Goal: Transaction & Acquisition: Purchase product/service

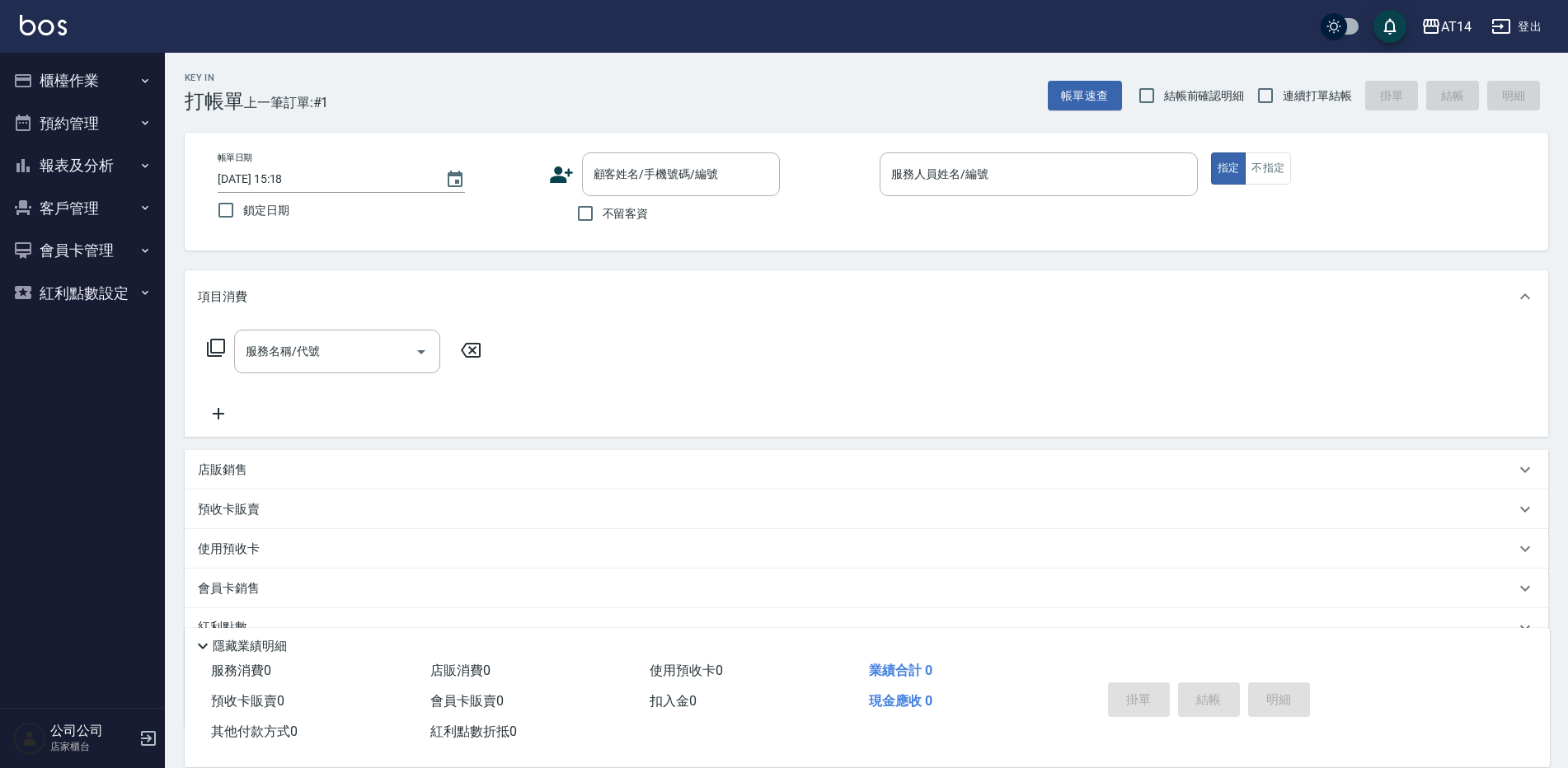
click at [102, 168] on button "報表及分析" at bounding box center [82, 166] width 152 height 43
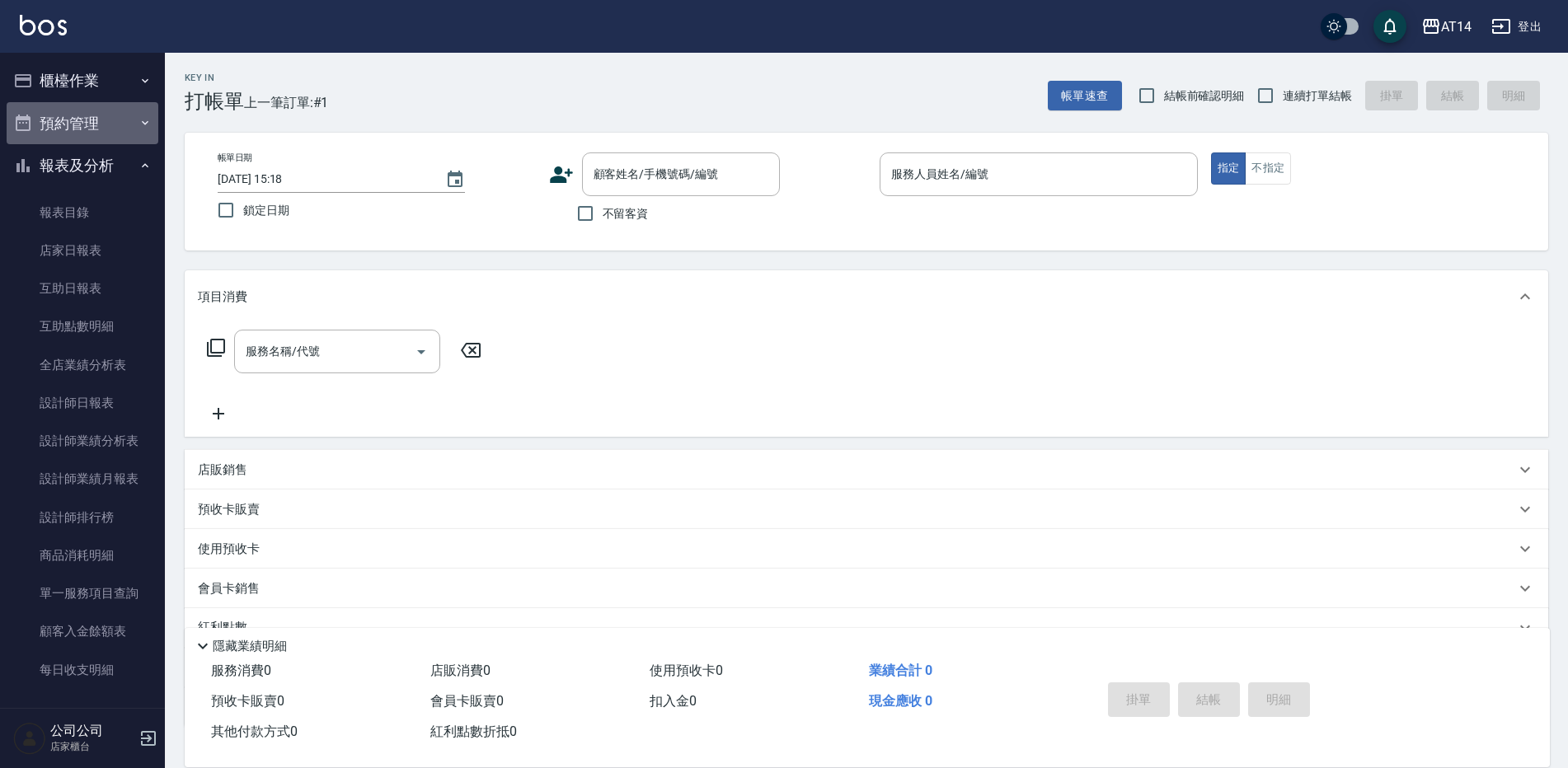
drag, startPoint x: 114, startPoint y: 117, endPoint x: 112, endPoint y: 125, distance: 8.2
click at [114, 117] on button "預約管理" at bounding box center [82, 124] width 152 height 43
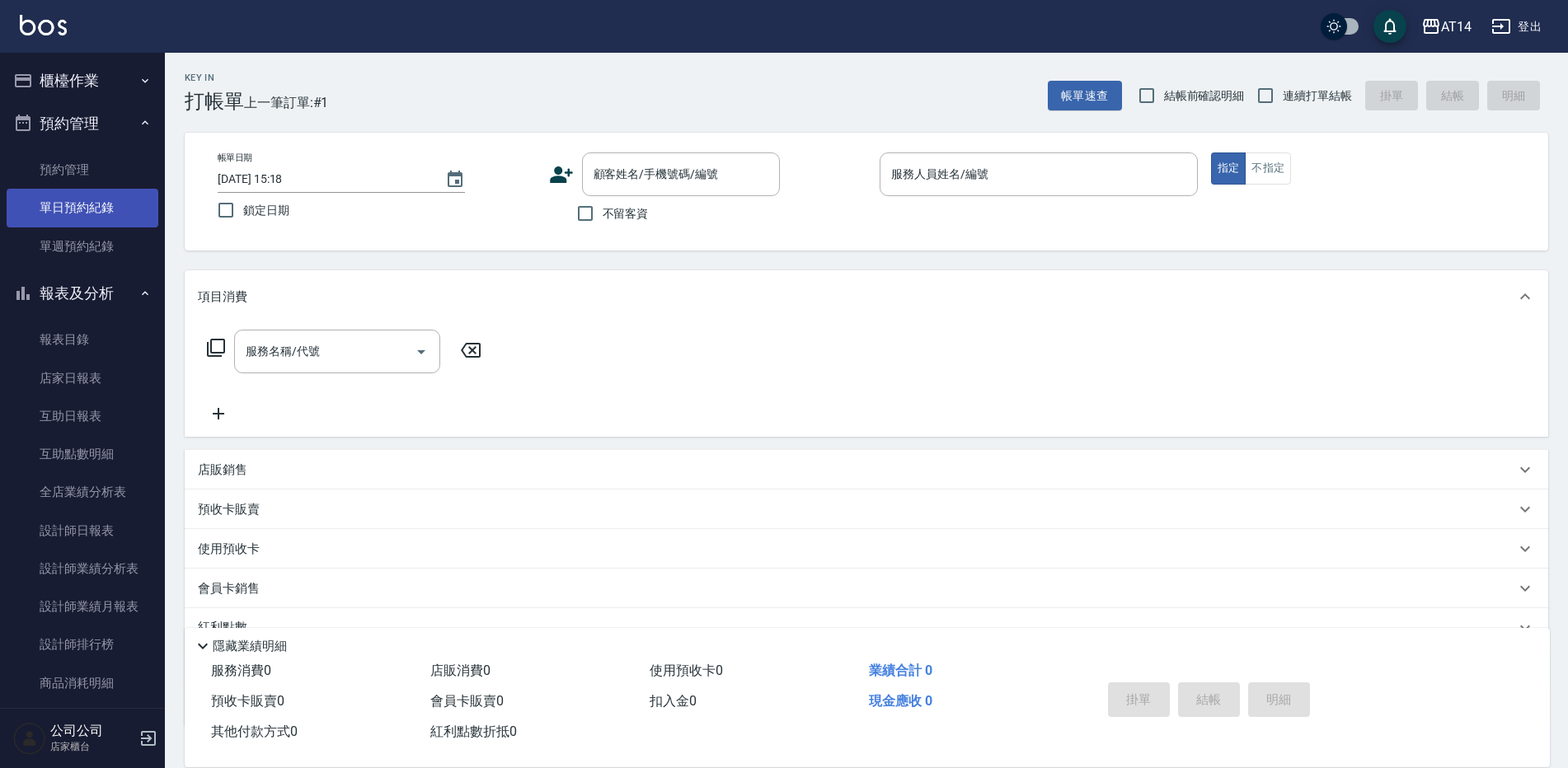
click at [120, 203] on link "單日預約紀錄" at bounding box center [82, 208] width 152 height 38
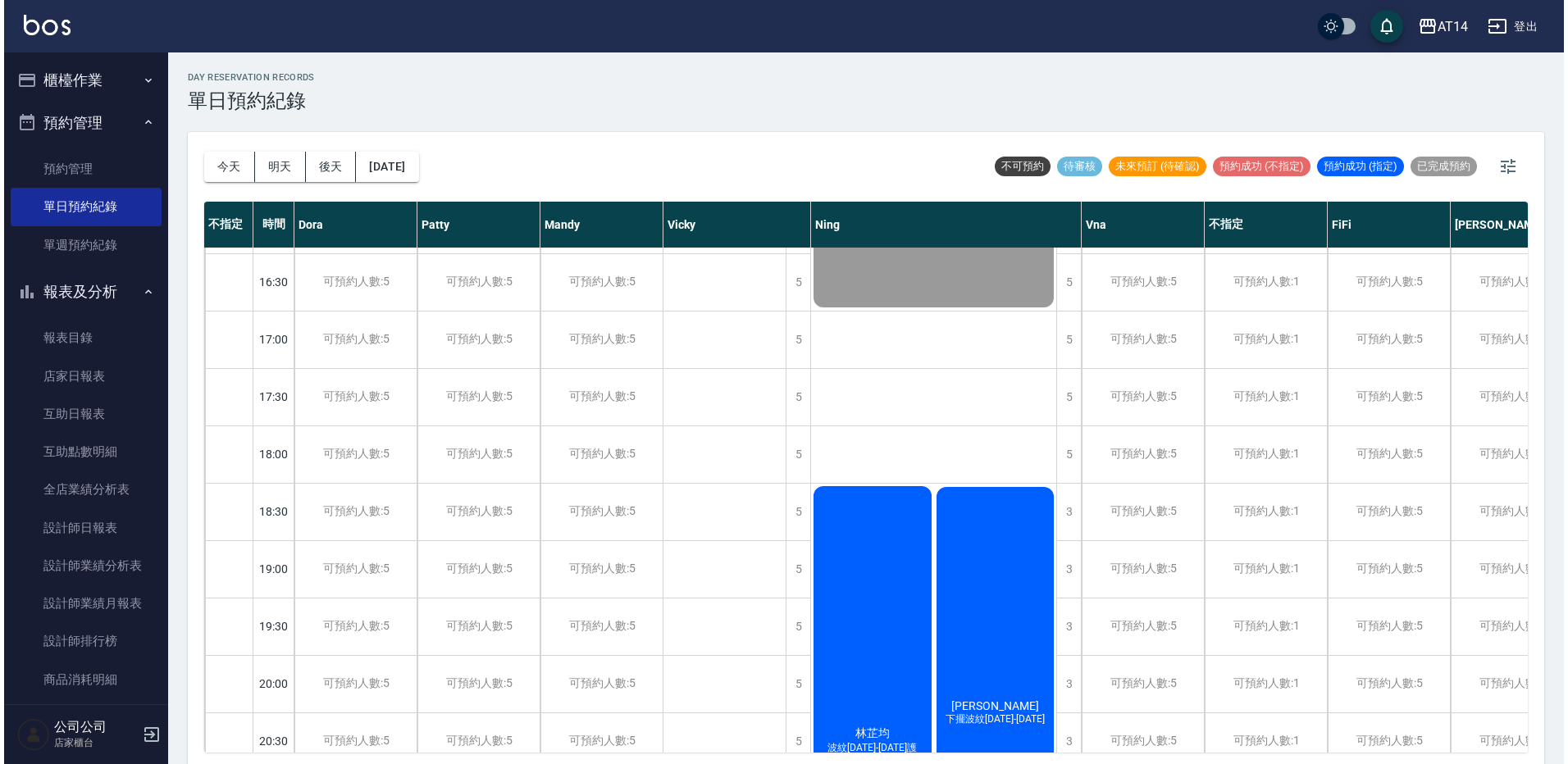
scroll to position [820, 0]
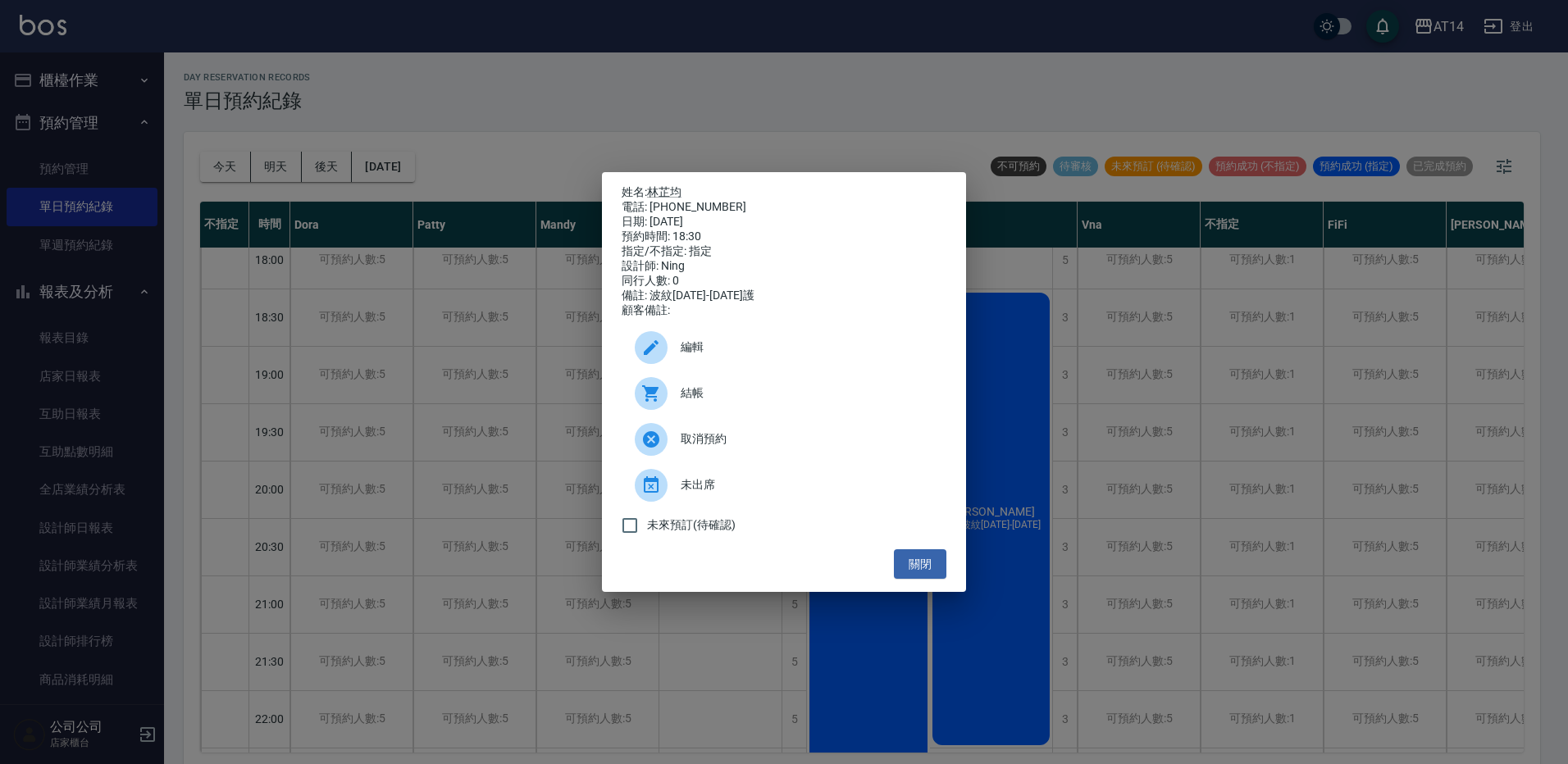
click at [702, 399] on span "結帳" at bounding box center [807, 393] width 253 height 17
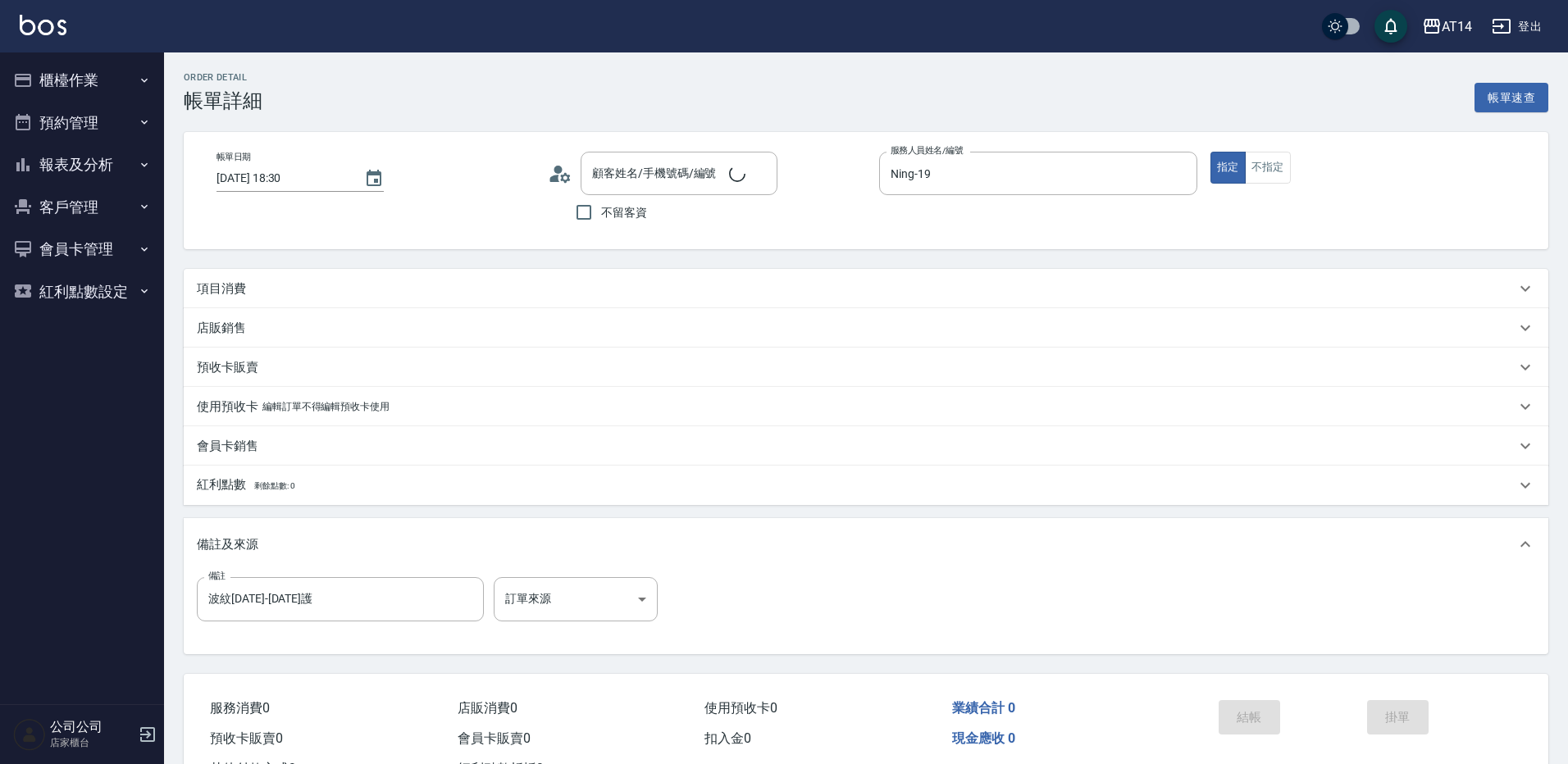
type input "2025/08/21 18:30"
type input "Ning-19"
type input "波紋[DATE]-[DATE]護"
click at [569, 591] on body "AT14 登出 櫃檯作業 打帳單 帳單列表 掛單列表 現金收支登錄 材料自購登錄 每日結帳 排班表 掃碼打卡 預約管理 預約管理 單日預約紀錄 單週預約紀錄 …" at bounding box center [779, 412] width 1560 height 824
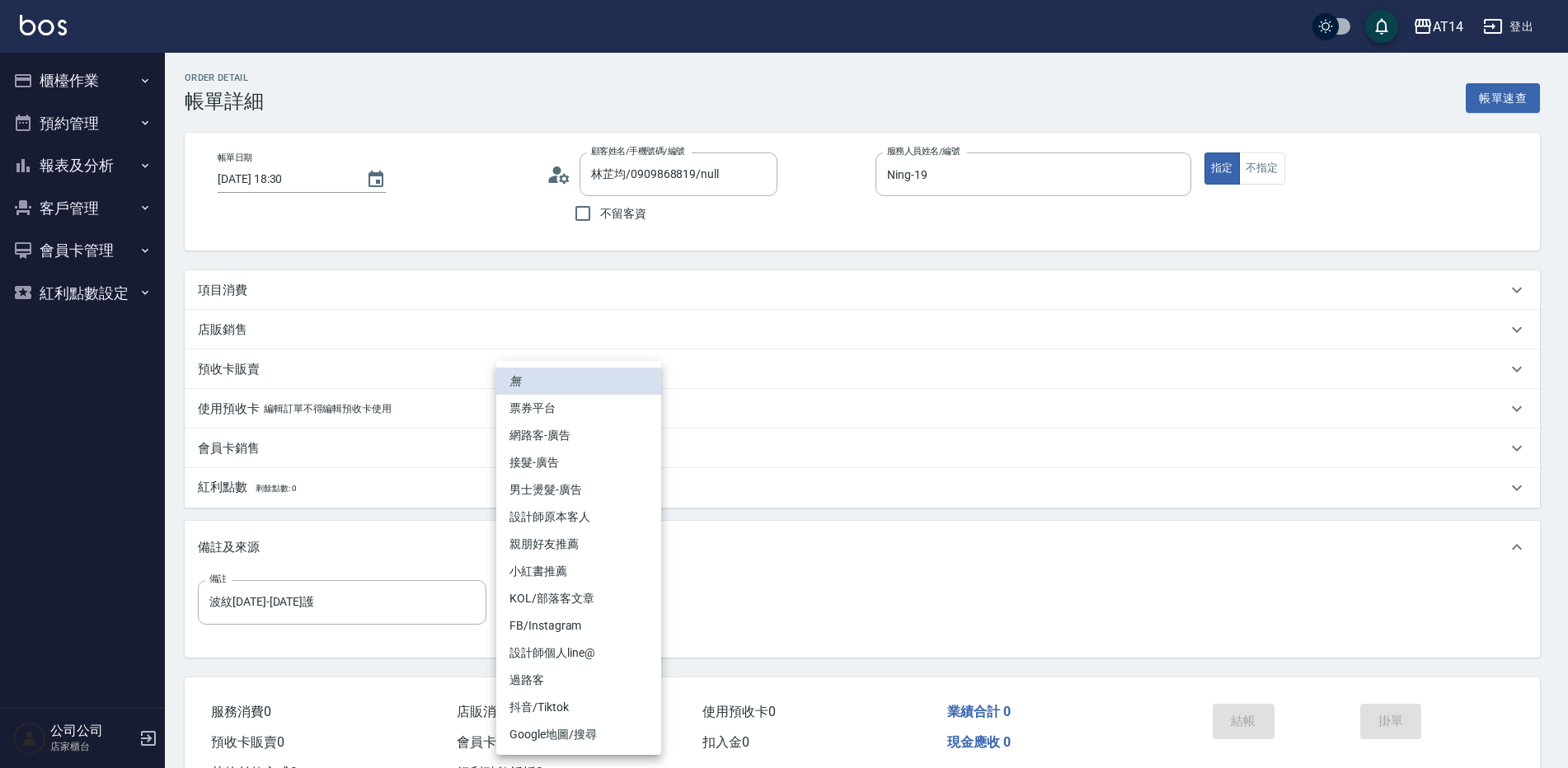
type input "林芷均/0909868819/null"
click at [569, 448] on li "網路客-廣告" at bounding box center [579, 436] width 165 height 27
type input "網路客-廣告"
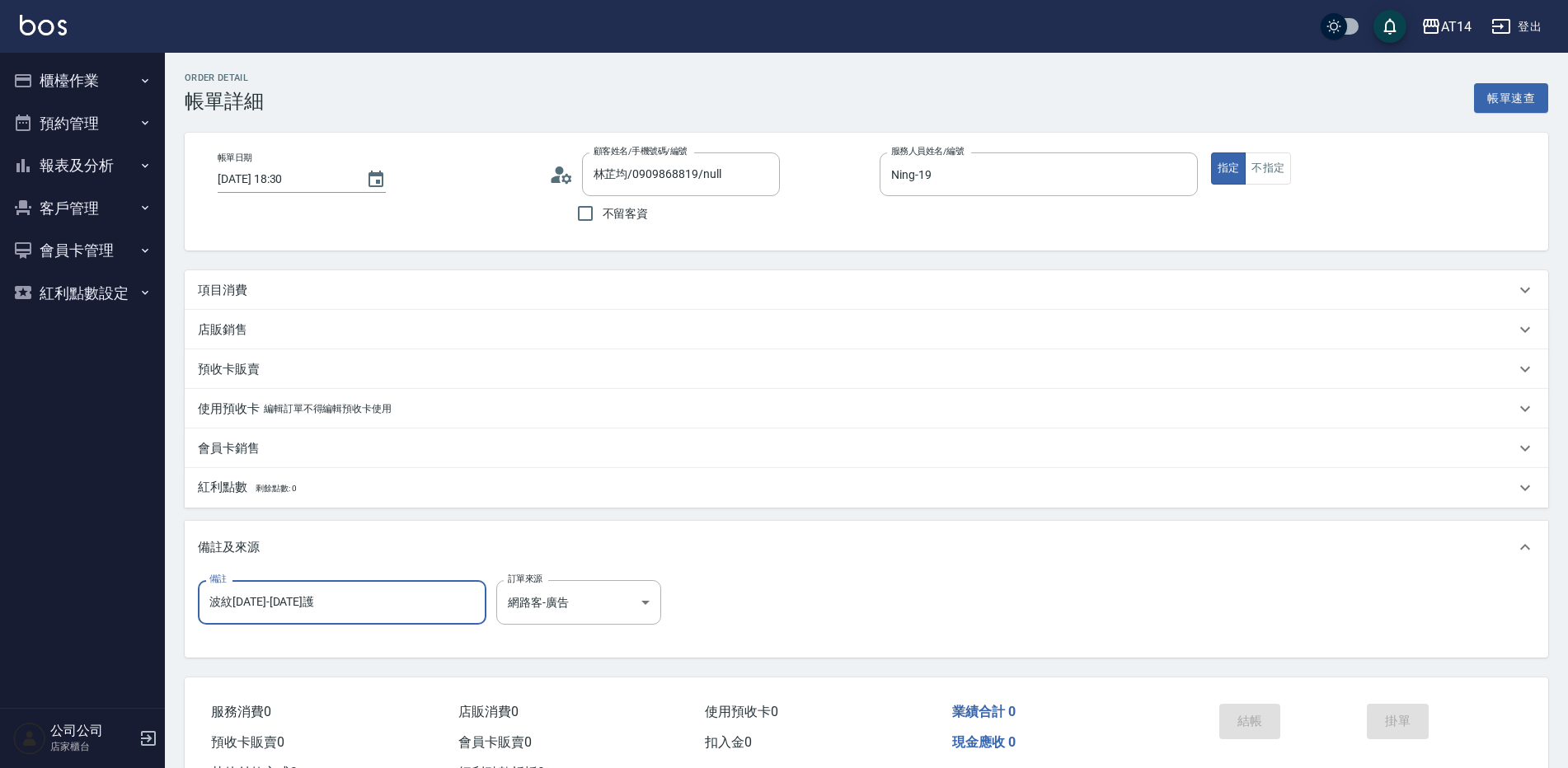
drag, startPoint x: 395, startPoint y: 615, endPoint x: 8, endPoint y: 603, distance: 387.2
click at [16, 610] on div "AT14 登出 櫃檯作業 打帳單 帳單列表 掛單列表 現金收支登錄 材料自購登錄 每日結帳 排班表 掃碼打卡 預約管理 預約管理 單日預約紀錄 單週預約紀錄 …" at bounding box center [784, 414] width 1568 height 828
click at [351, 294] on div "項目消費" at bounding box center [856, 290] width 1317 height 17
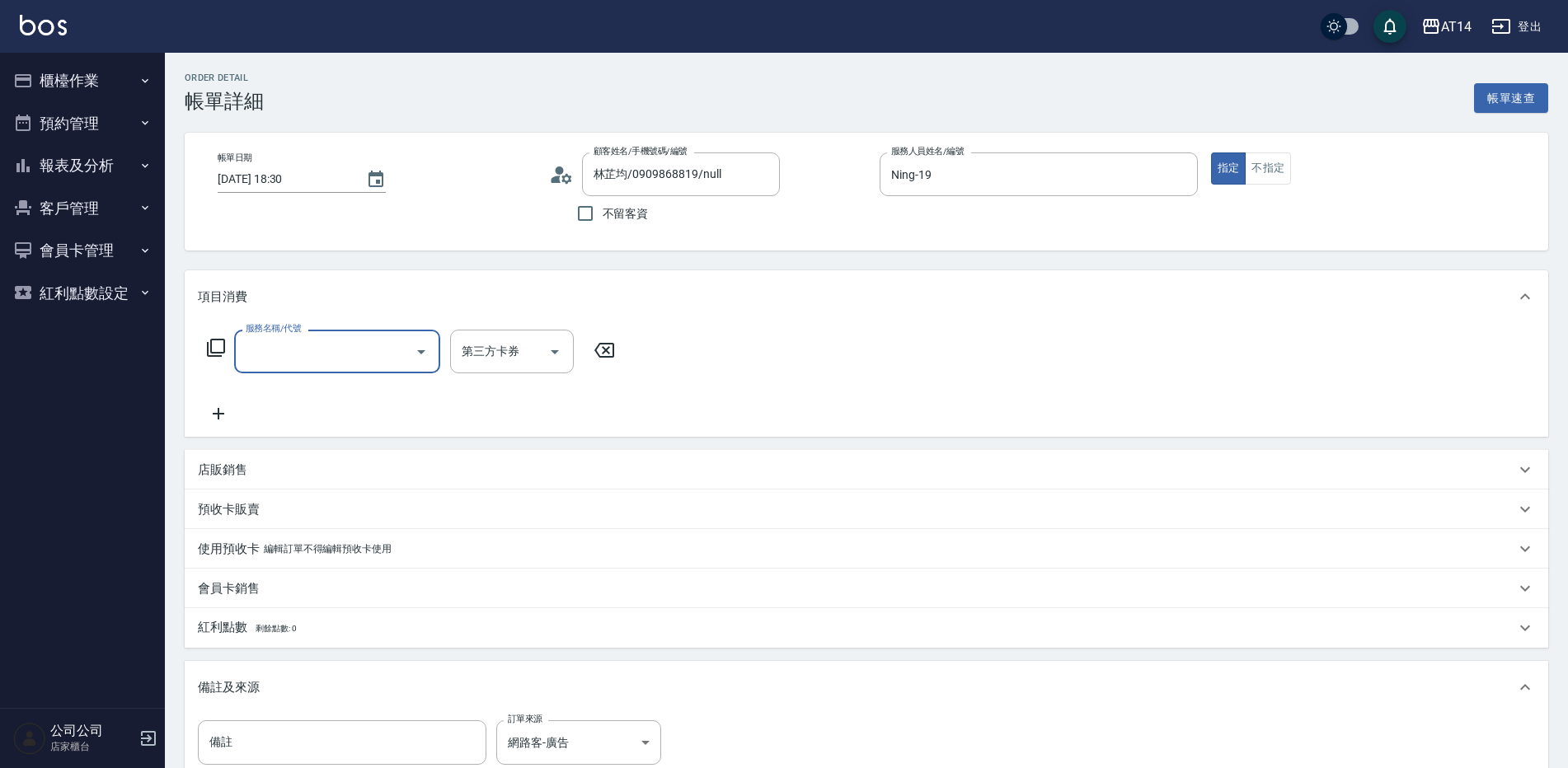
click at [294, 349] on input "服務名稱/代號" at bounding box center [325, 351] width 167 height 29
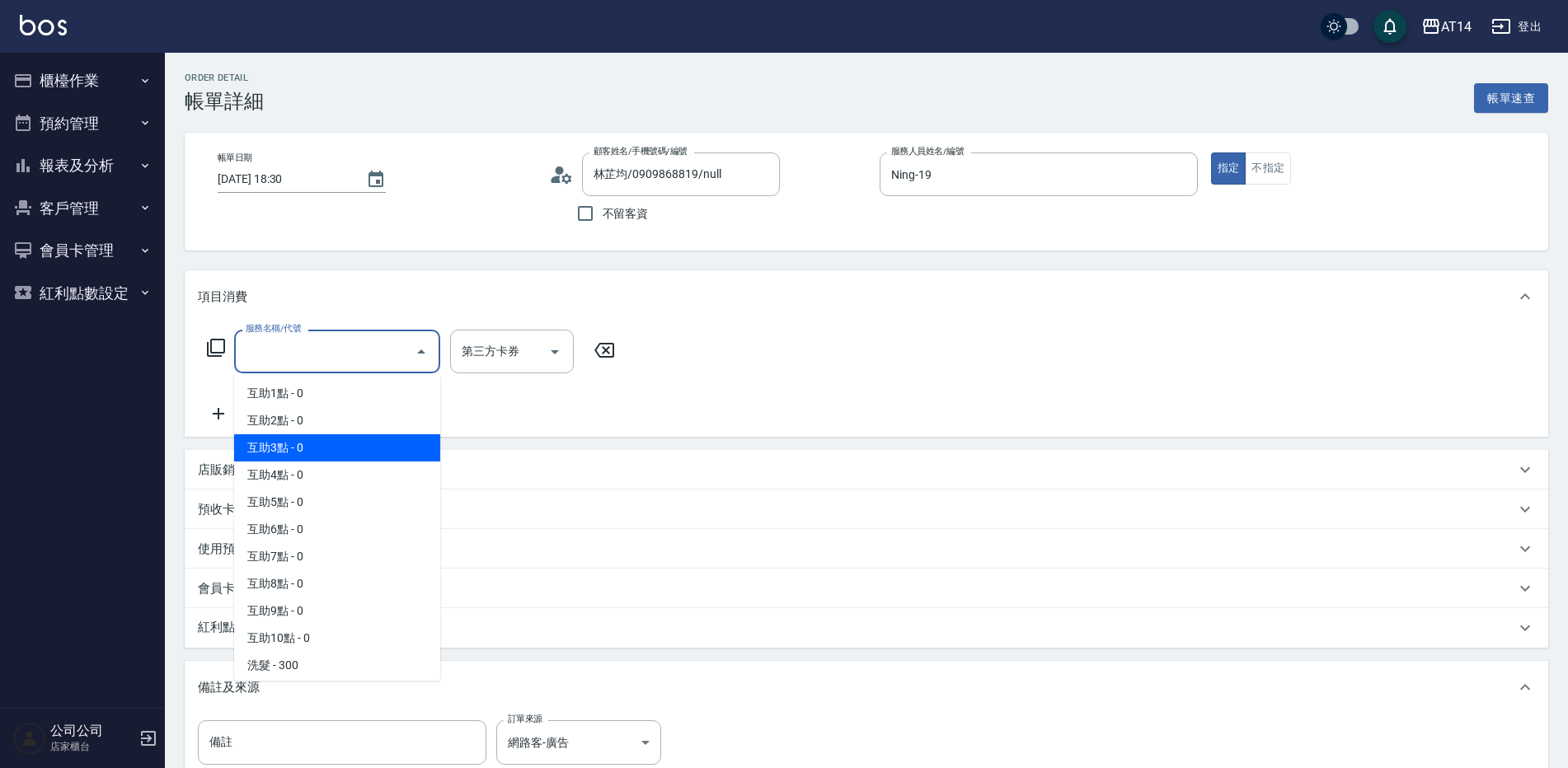
click at [321, 452] on span "互助3點 - 0" at bounding box center [337, 448] width 206 height 27
type input "互助3點(003)"
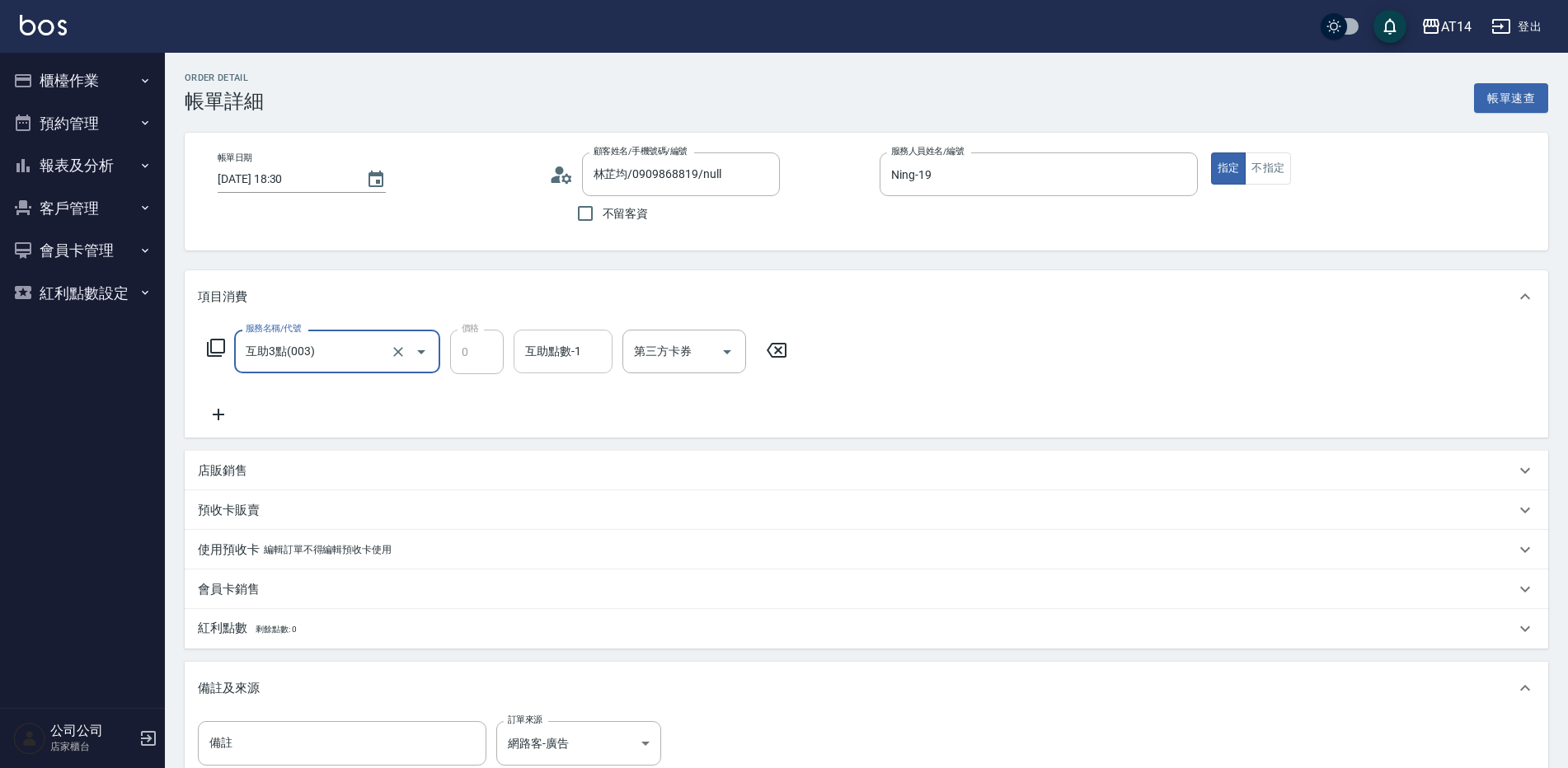
click at [567, 332] on div "互助點數-1" at bounding box center [563, 351] width 99 height 44
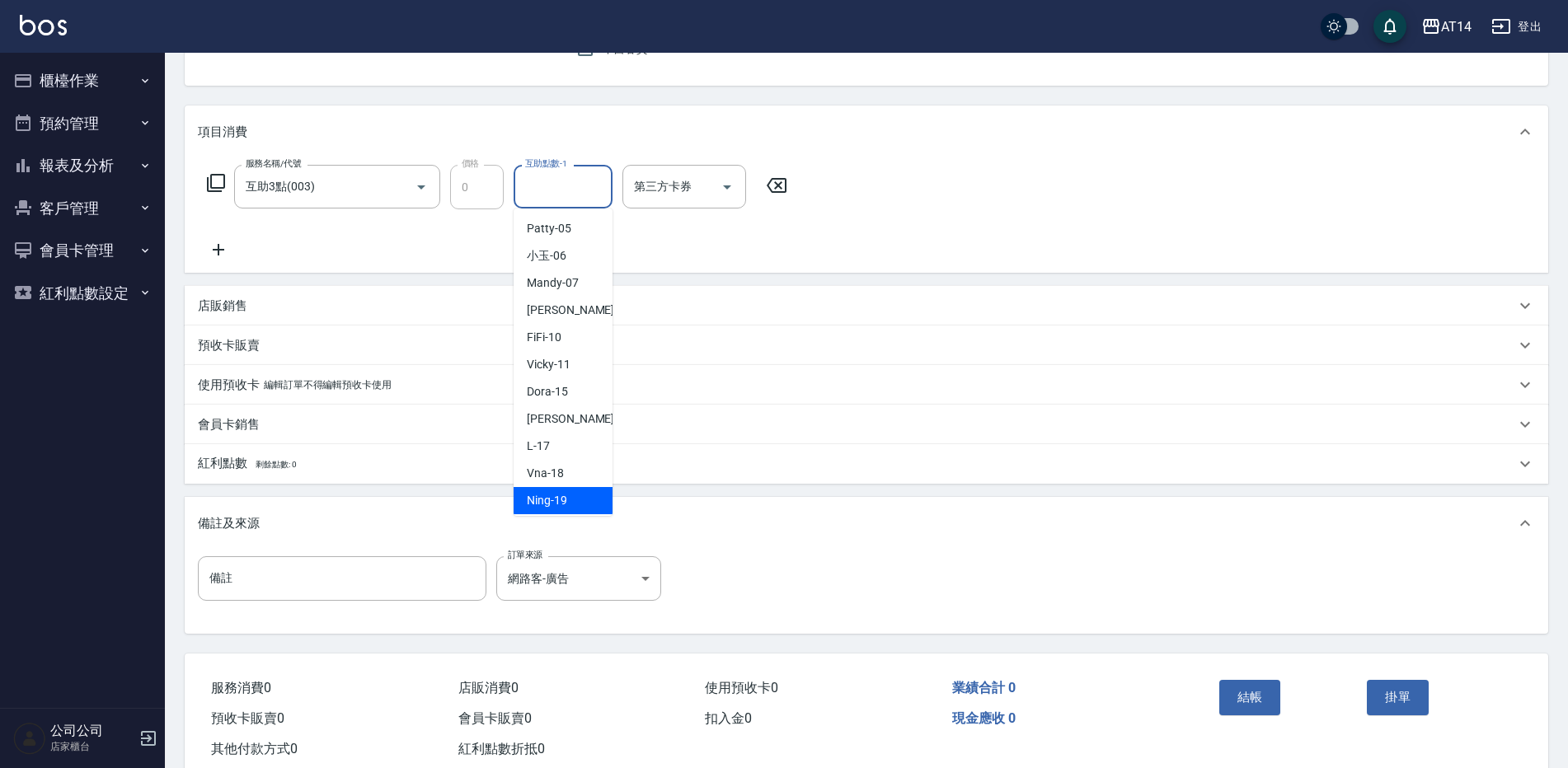
scroll to position [165, 0]
click at [573, 486] on div "楊明月 -63" at bounding box center [563, 499] width 99 height 27
type input "楊明月-63"
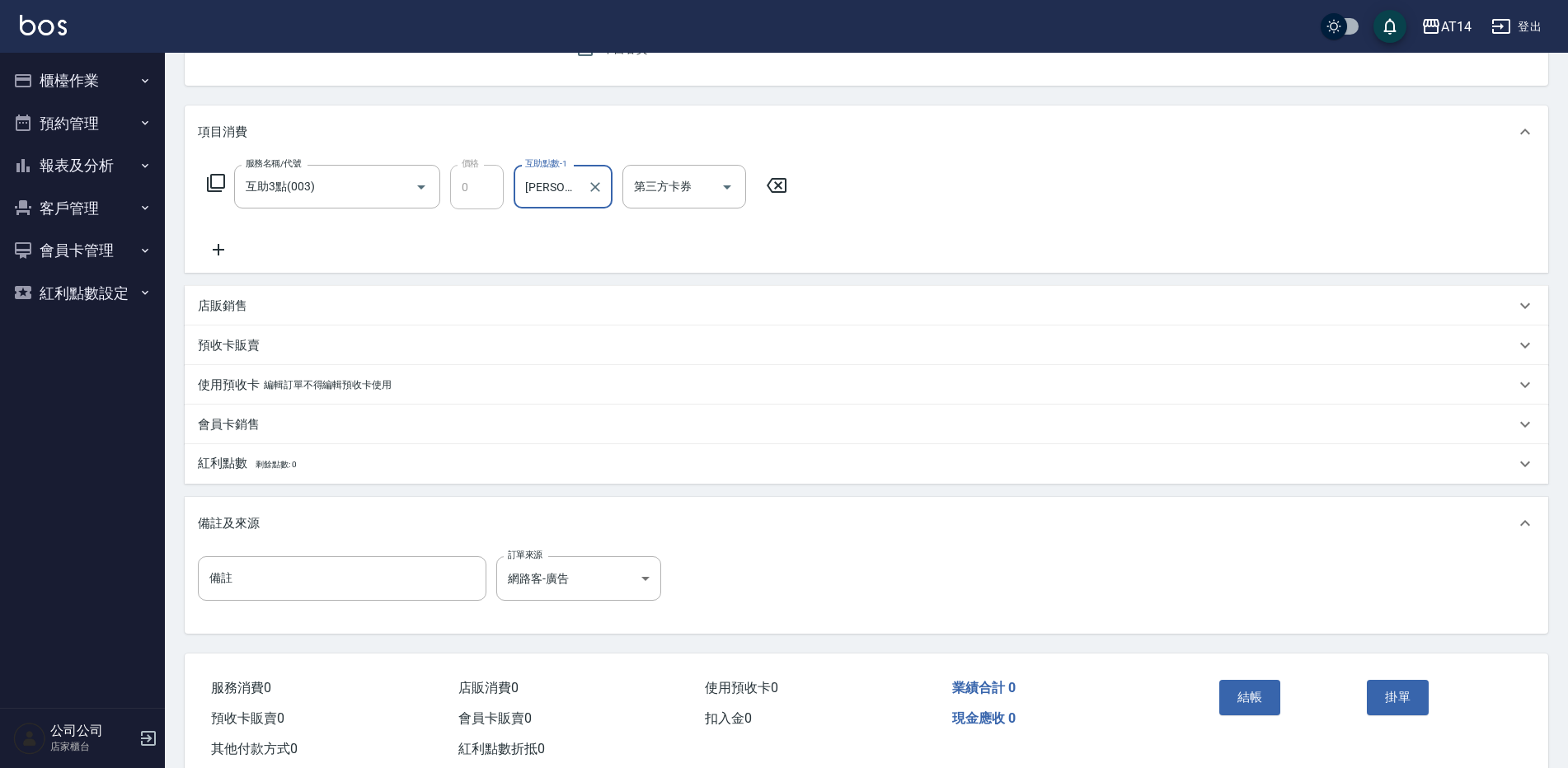
click at [224, 245] on icon at bounding box center [219, 250] width 41 height 20
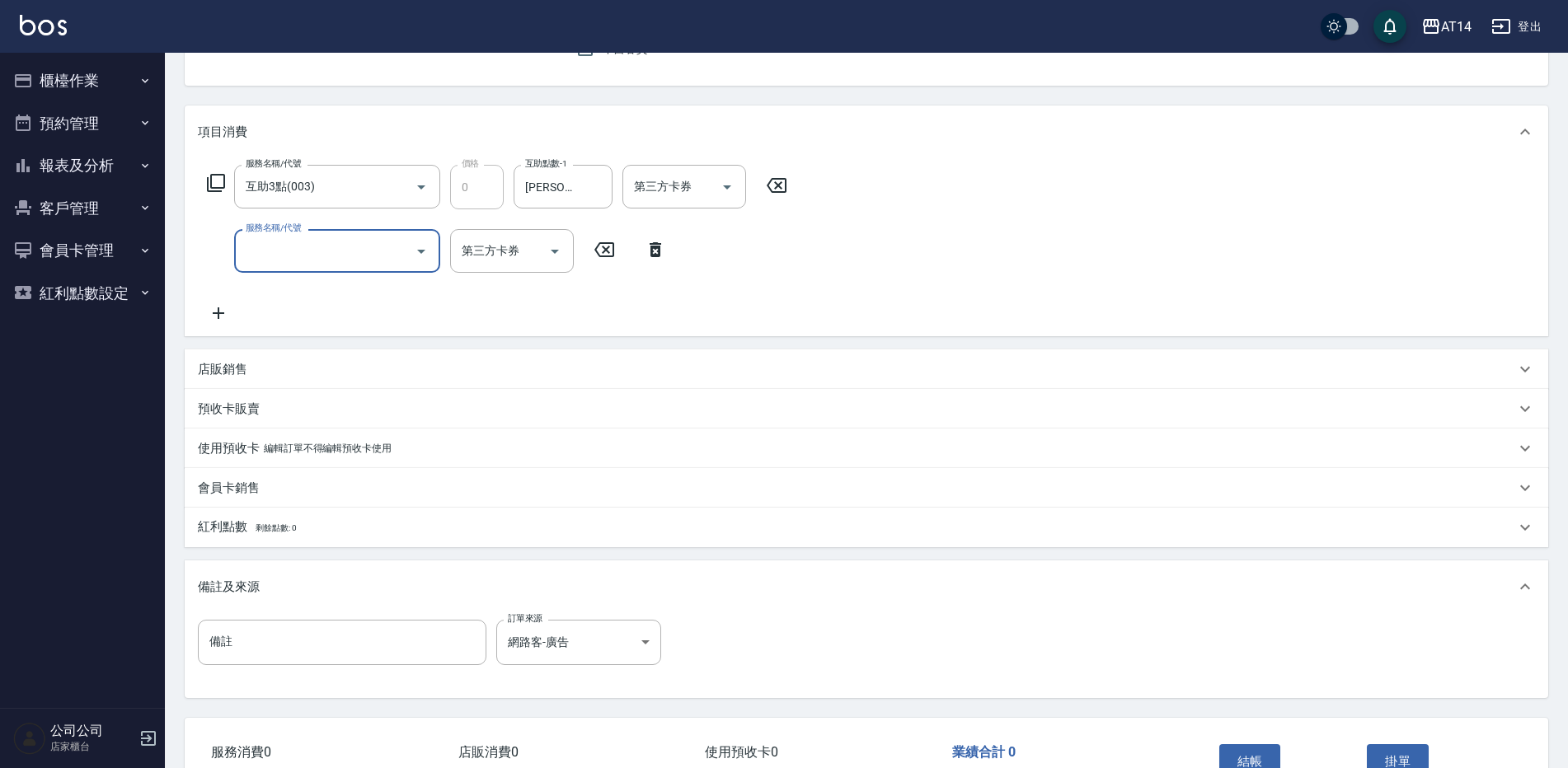
click at [273, 257] on input "服務名稱/代號" at bounding box center [325, 251] width 167 height 29
type input "031"
type input "3"
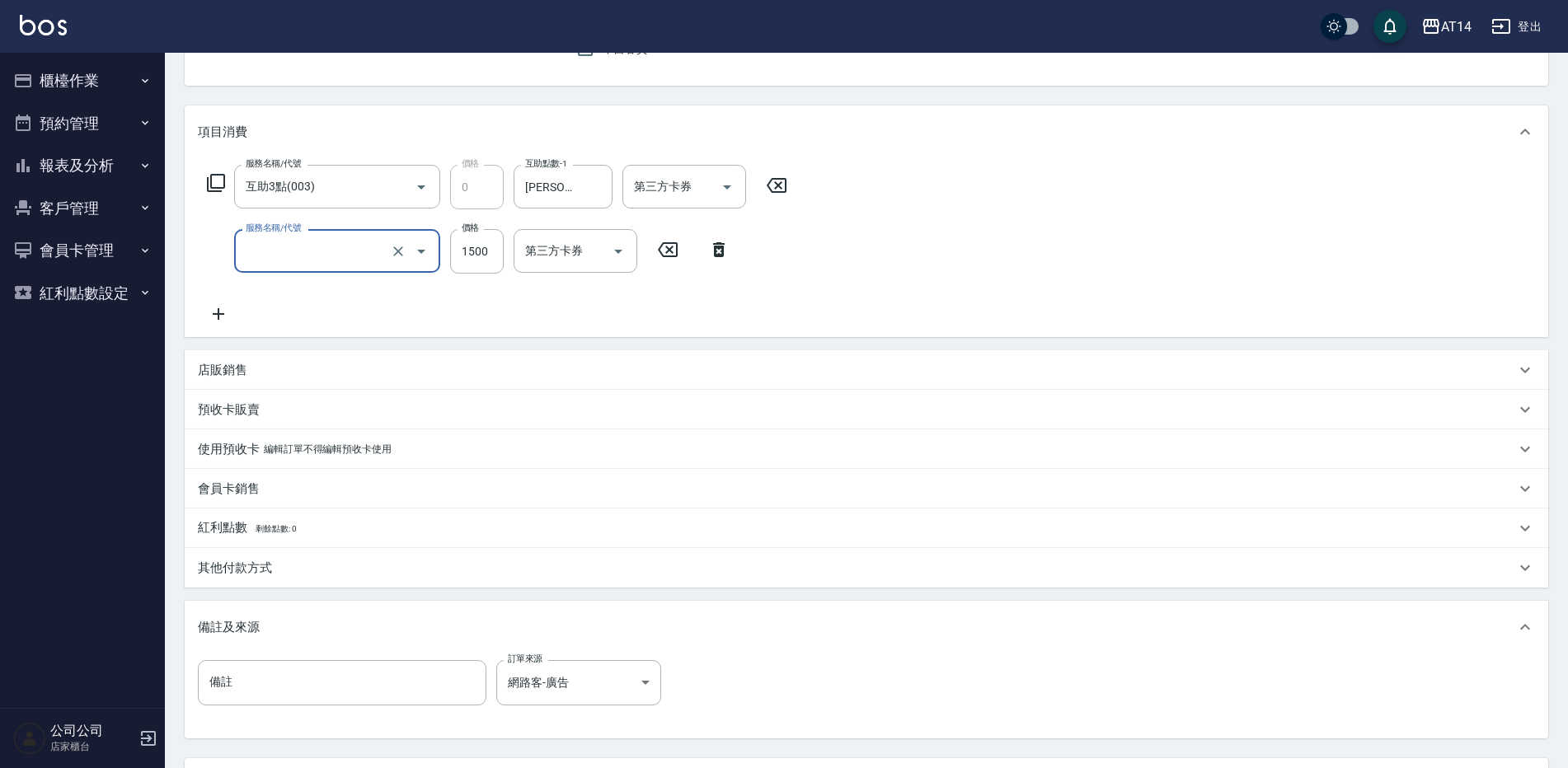
type input "0"
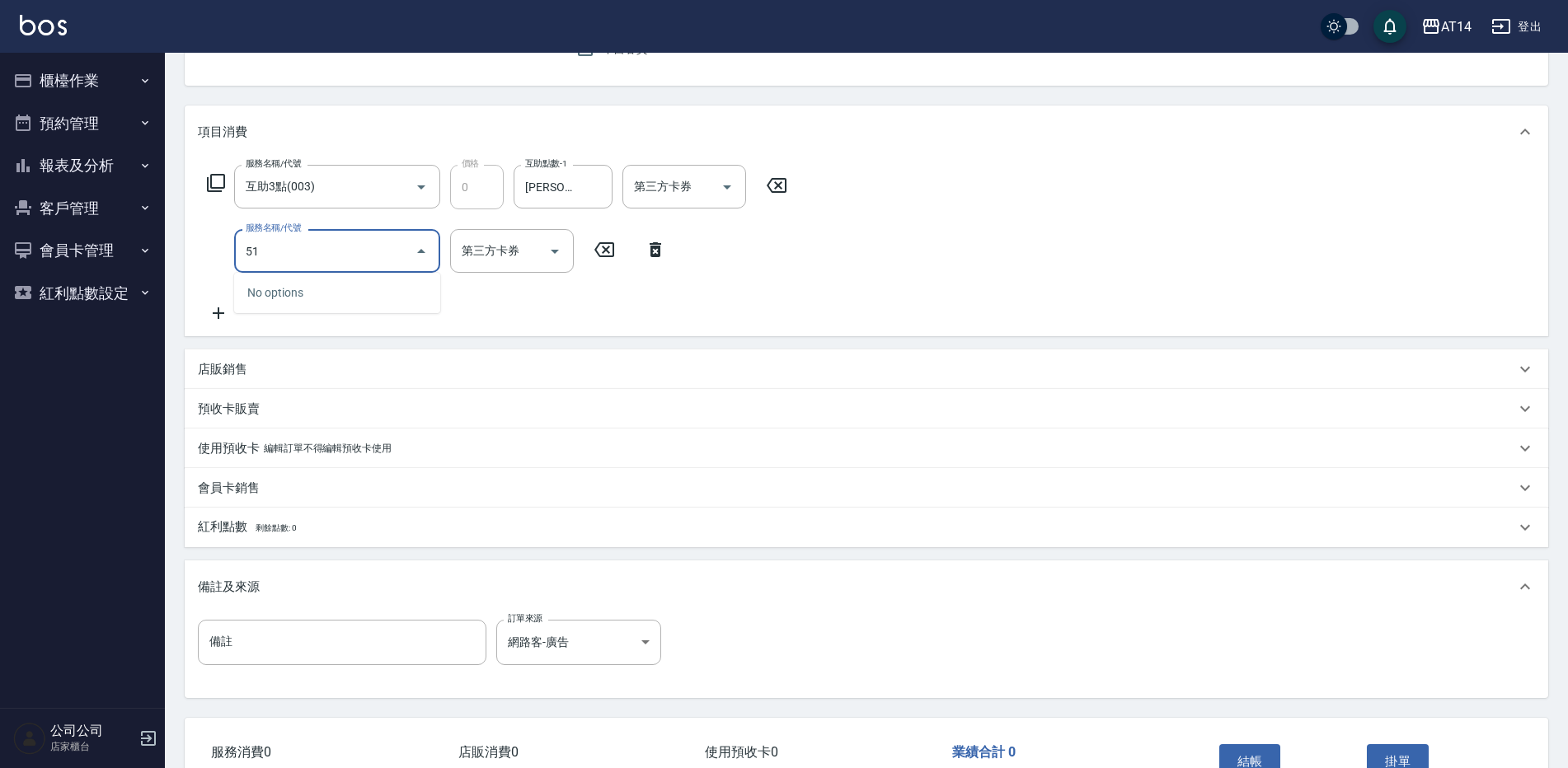
type input "51"
click at [484, 282] on div "服務名稱/代號 互助3點(003) 服務名稱/代號 價格 0 價格 互助點數-1 楊明月-63 互助點數-1 第三方卡券 第三方卡券 服務名稱/代號 服務名稱…" at bounding box center [497, 244] width 600 height 158
click at [328, 254] on input "服務名稱/代號" at bounding box center [325, 251] width 167 height 29
type input "051"
type input "2"
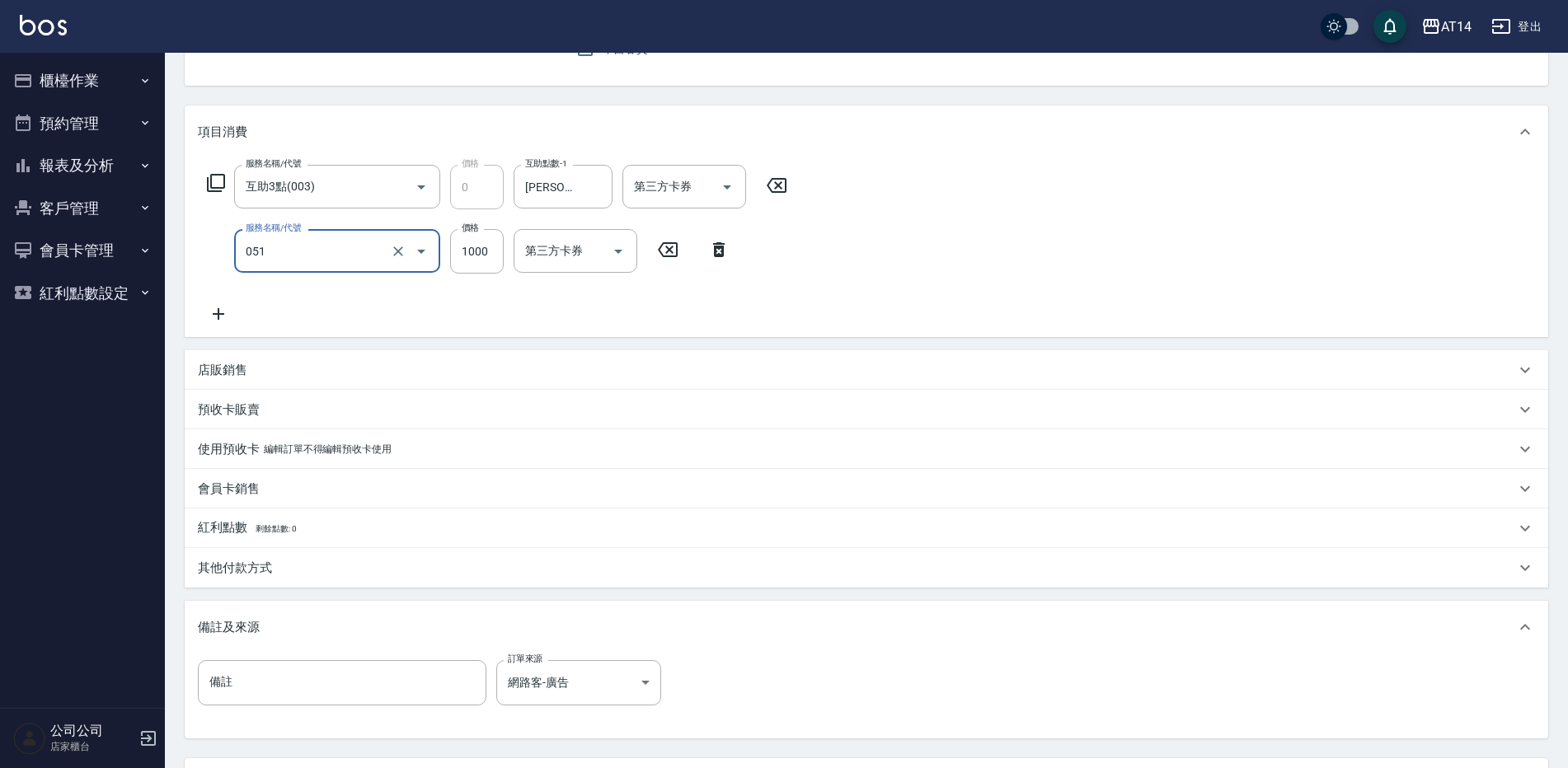
type input "護髮(051)"
click at [213, 315] on icon at bounding box center [219, 314] width 12 height 12
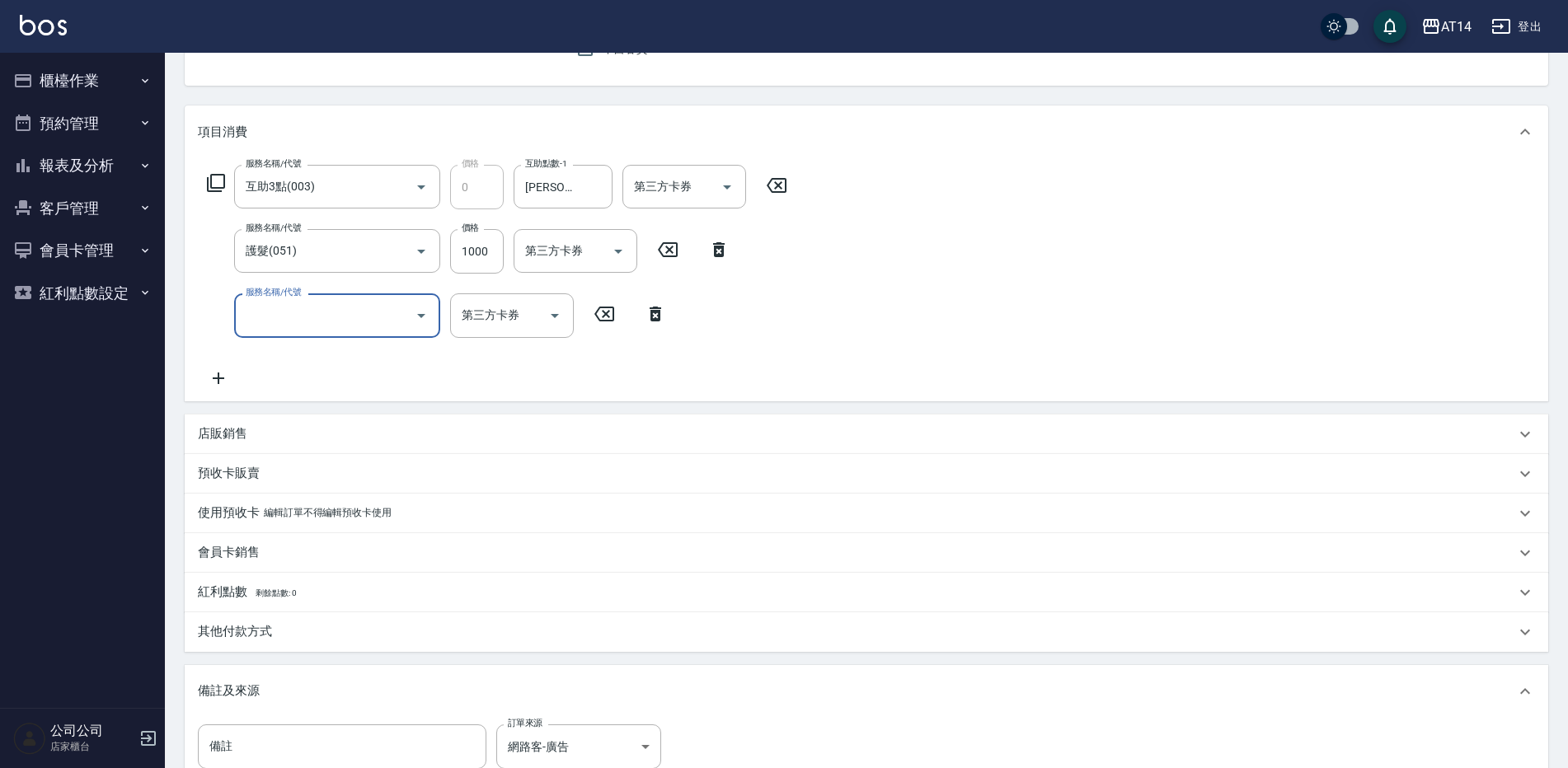
click at [253, 318] on input "服務名稱/代號" at bounding box center [325, 315] width 167 height 29
type input "031"
type input "5"
type input "燙髮(031)"
click at [465, 323] on input "1500" at bounding box center [477, 316] width 54 height 45
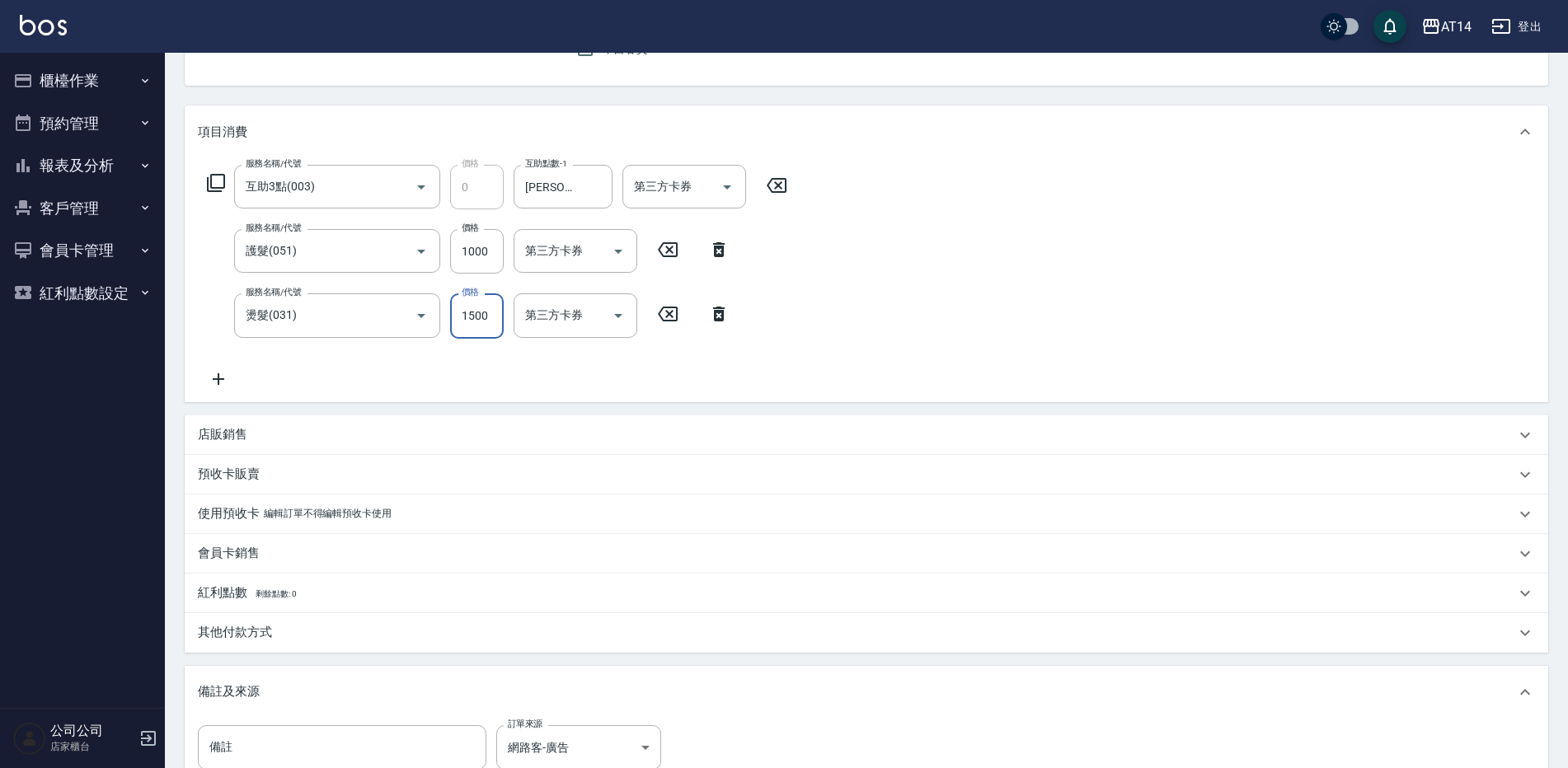
type input "1"
type input "2"
type input "1299"
type input "5"
type input "1299"
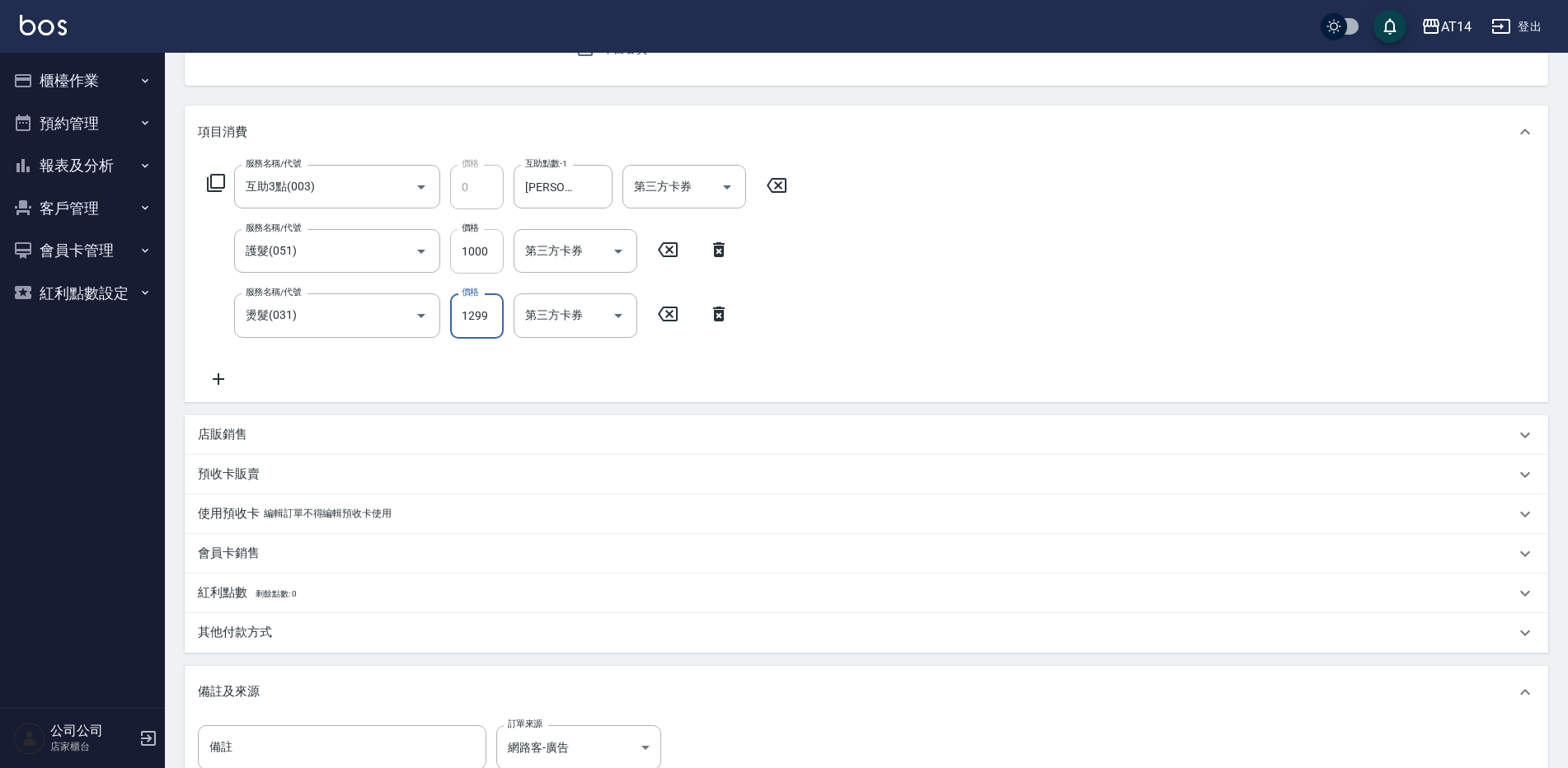
click at [480, 272] on input "1000" at bounding box center [477, 252] width 54 height 45
type input "1"
type input "3"
type input "180"
type input "6"
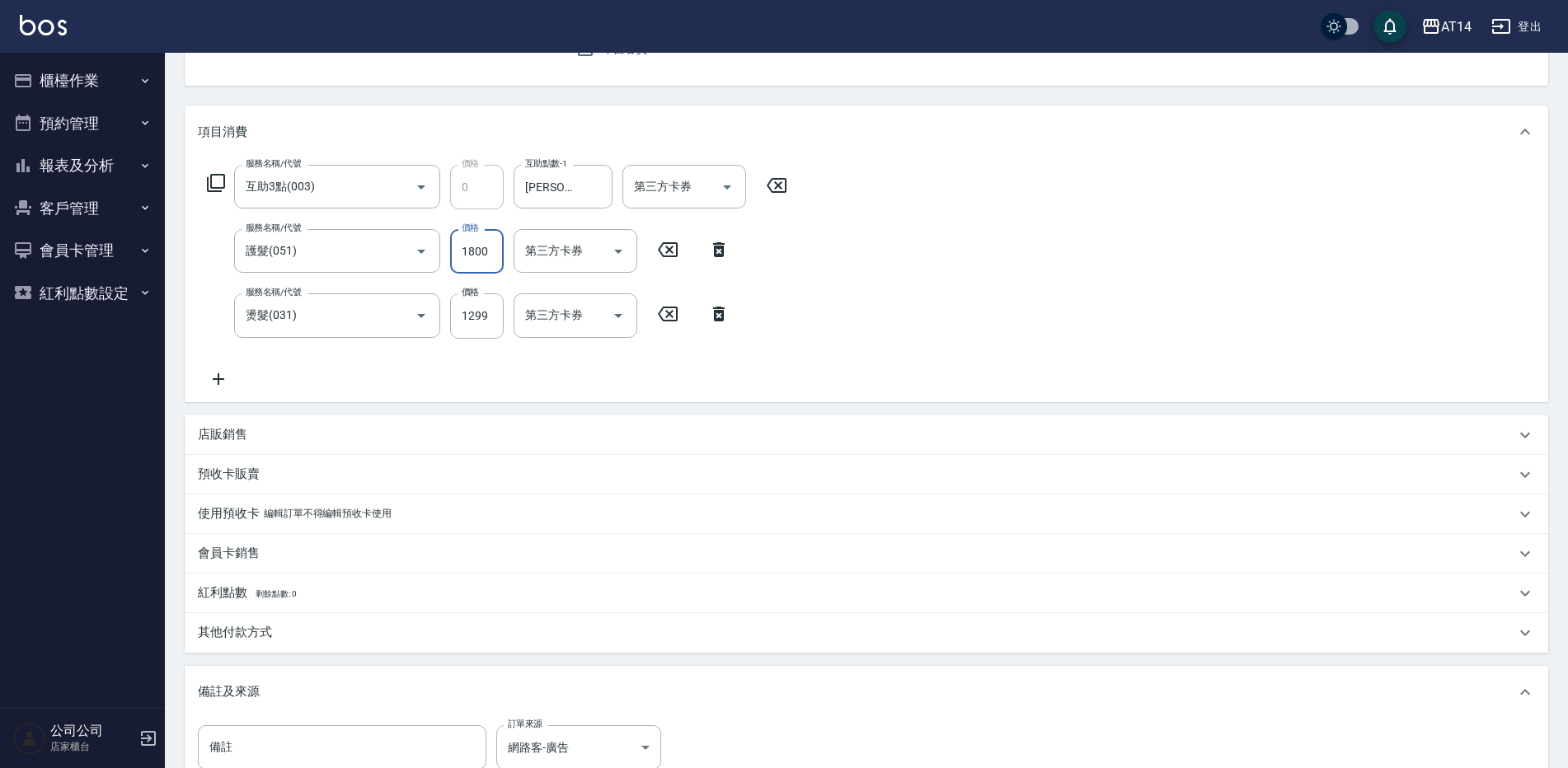
type input "1800"
click at [467, 367] on div "服務名稱/代號 互助3點(003) 服務名稱/代號 價格 0 價格 互助點數-1 楊明月-63 互助點數-1 第三方卡券 第三方卡券 服務名稱/代號 護髮(0…" at bounding box center [497, 276] width 600 height 224
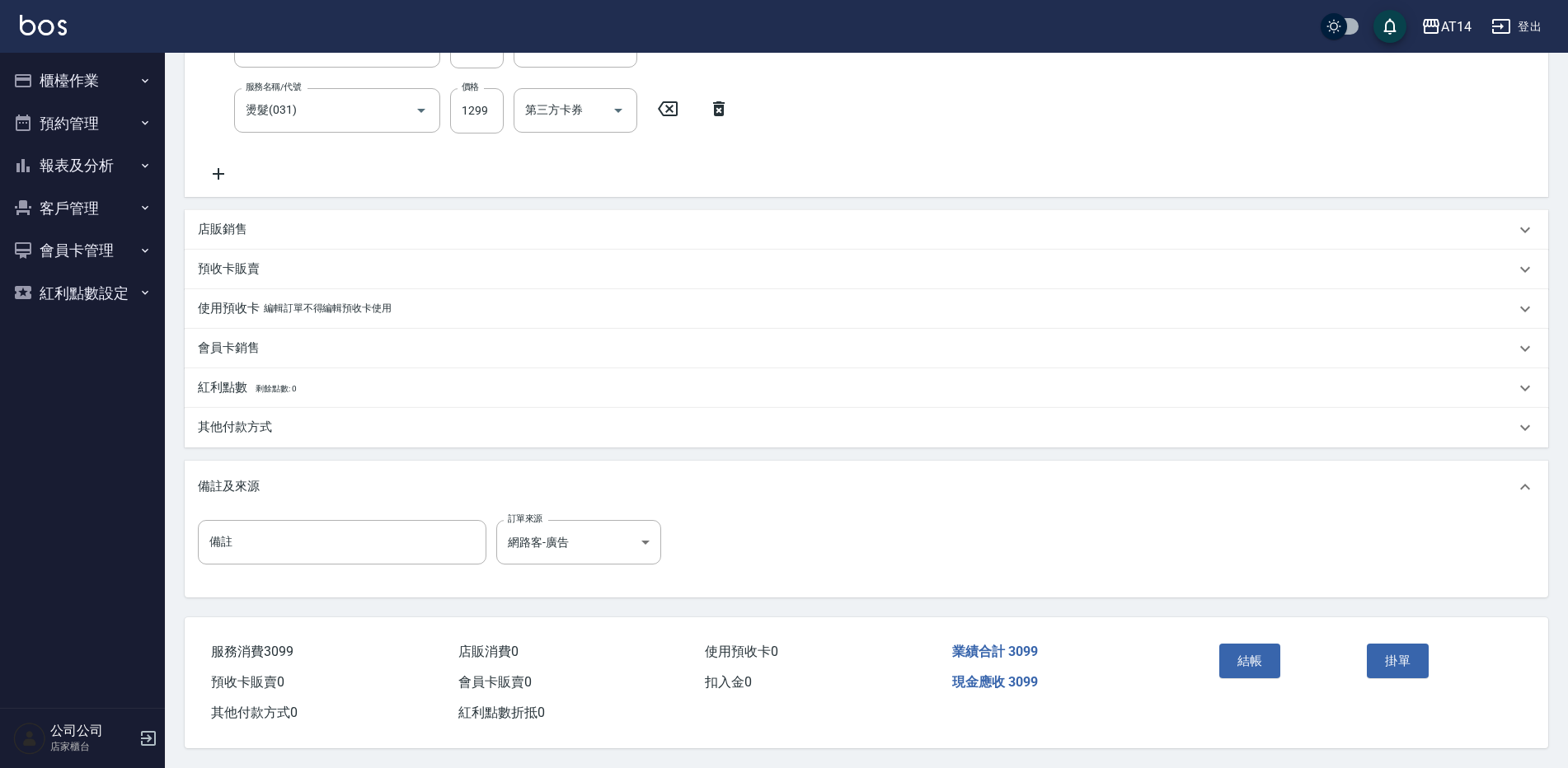
scroll to position [378, 0]
click at [1253, 647] on button "結帳" at bounding box center [1250, 661] width 62 height 35
